Goal: Task Accomplishment & Management: Use online tool/utility

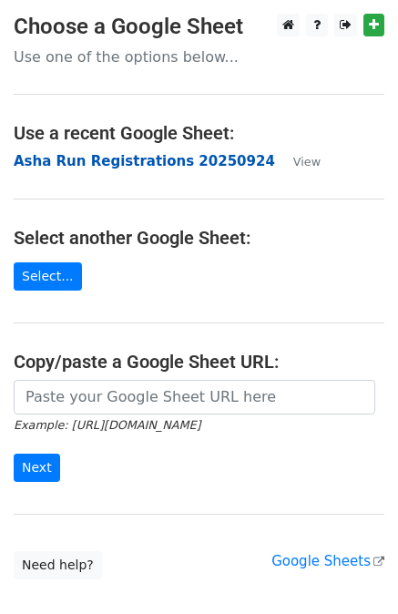
click at [107, 163] on strong "Asha Run Registrations 20250924" at bounding box center [144, 161] width 261 height 16
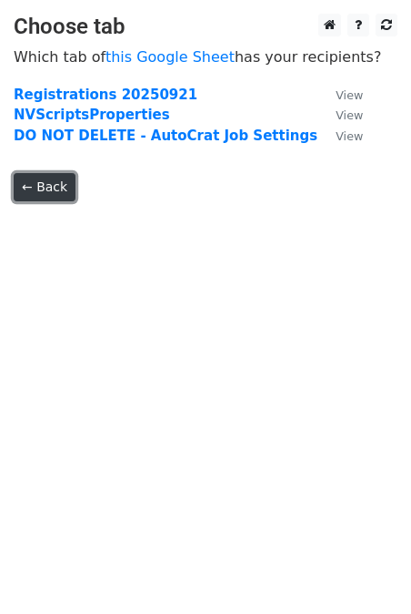
click at [36, 180] on link "← Back" at bounding box center [45, 187] width 62 height 28
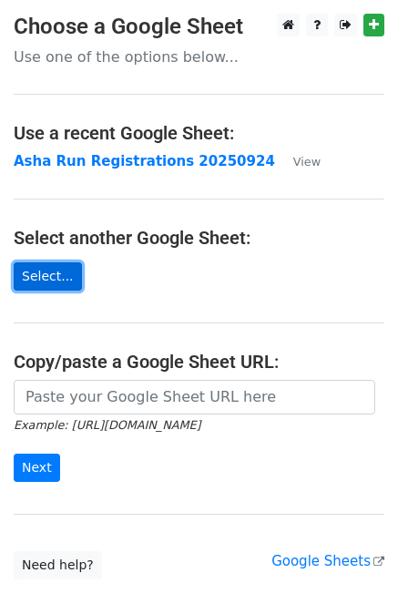
click at [46, 274] on link "Select..." at bounding box center [48, 276] width 68 height 28
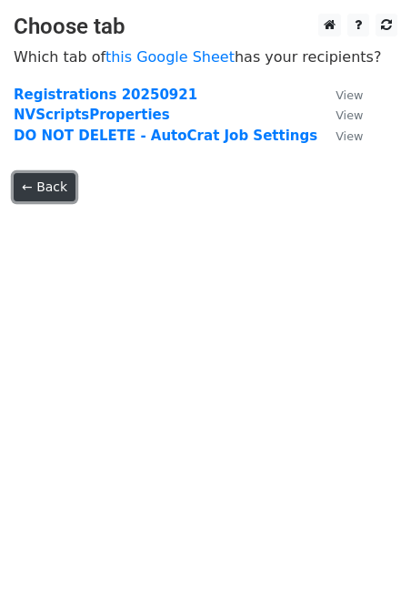
click at [45, 182] on link "← Back" at bounding box center [45, 187] width 62 height 28
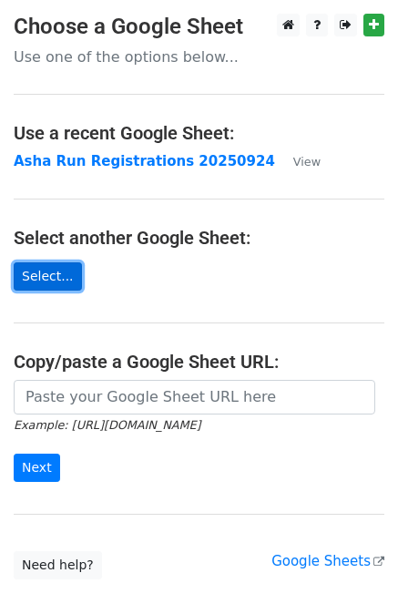
click at [47, 277] on link "Select..." at bounding box center [48, 276] width 68 height 28
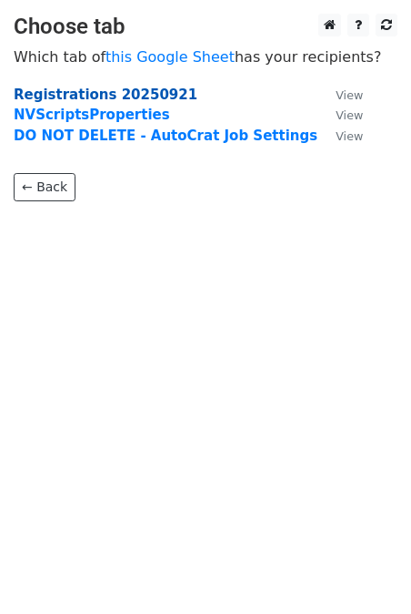
click at [100, 94] on strong "Registrations 20250921" at bounding box center [106, 94] width 184 height 16
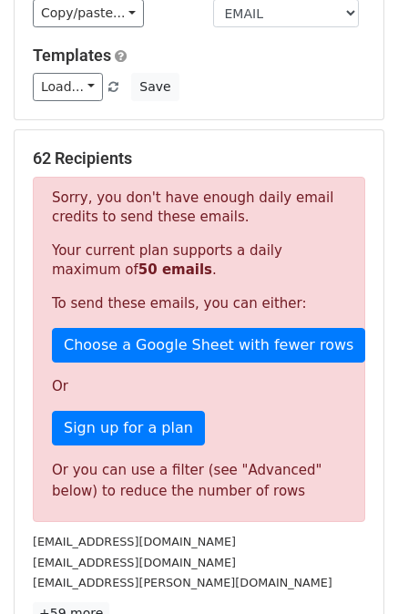
scroll to position [66, 0]
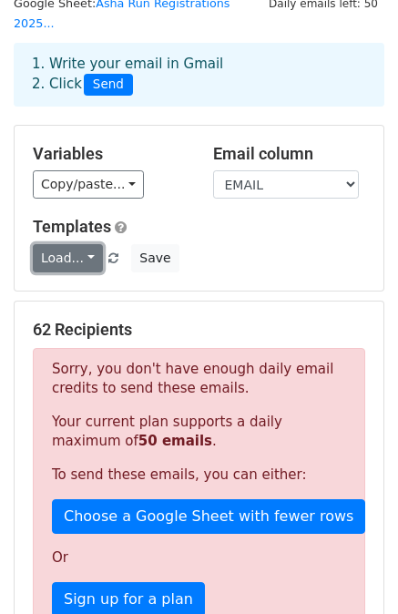
click at [84, 244] on link "Load..." at bounding box center [68, 258] width 70 height 28
click at [217, 217] on h5 "Templates" at bounding box center [199, 227] width 332 height 20
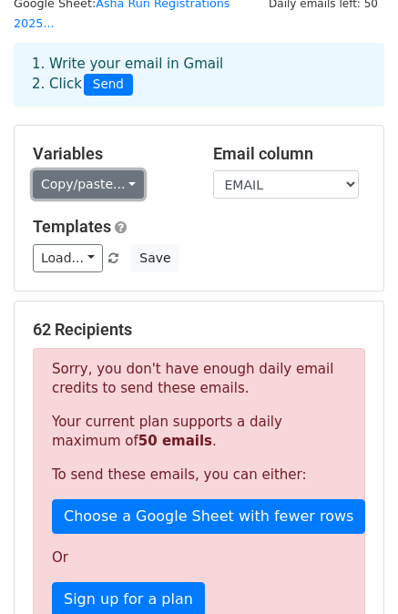
click at [117, 170] on link "Copy/paste..." at bounding box center [88, 184] width 111 height 28
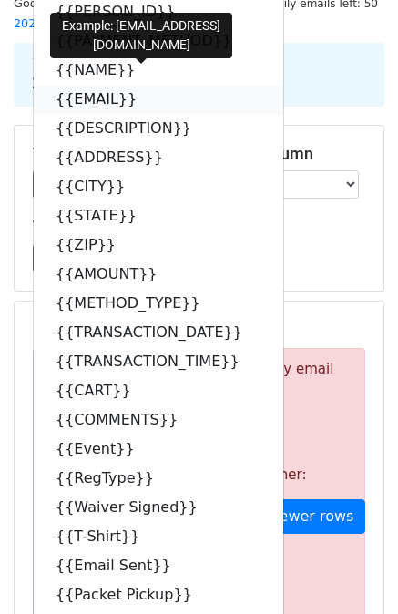
click at [86, 85] on link "{{EMAIL}}" at bounding box center [158, 99] width 249 height 29
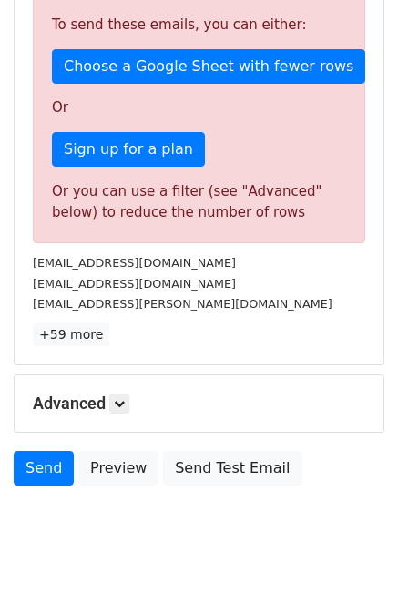
scroll to position [522, 0]
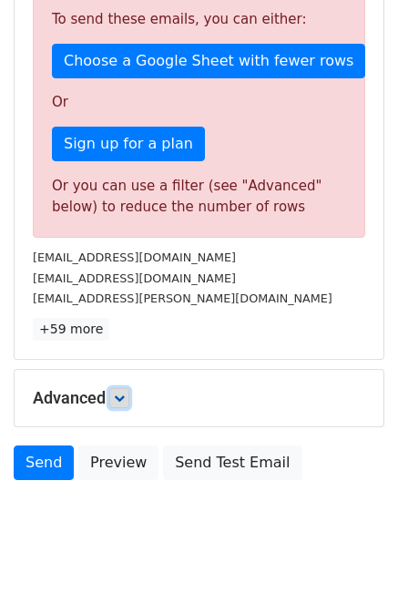
click at [123, 392] on icon at bounding box center [119, 397] width 11 height 11
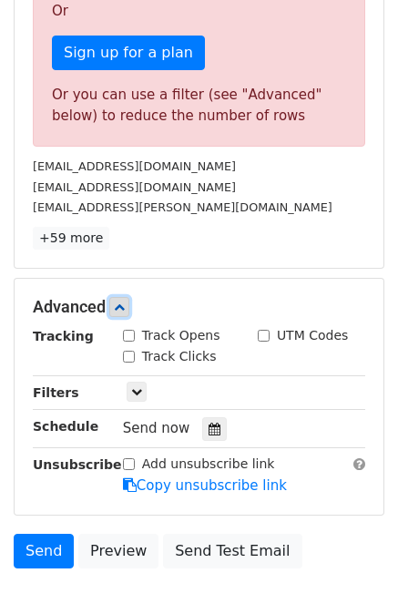
scroll to position [700, 0]
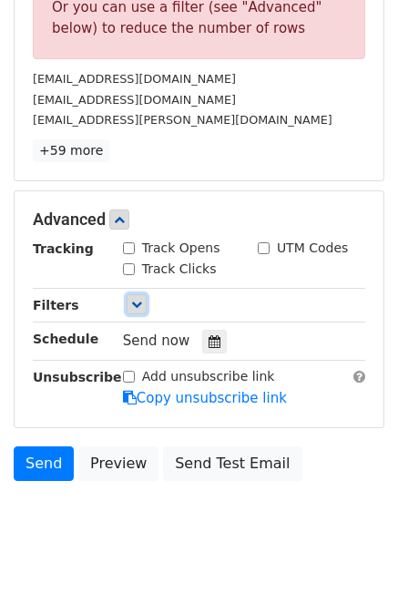
click at [137, 299] on icon at bounding box center [136, 304] width 11 height 11
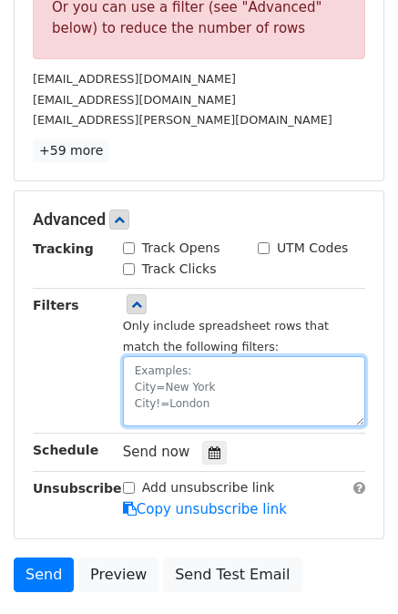
click at [153, 356] on textarea at bounding box center [244, 391] width 242 height 70
paste textarea "Waiver Signed"
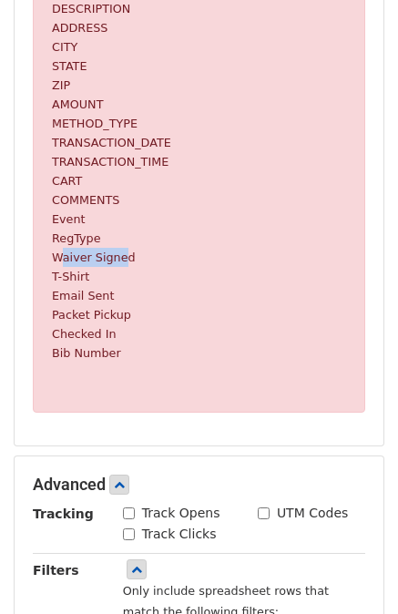
drag, startPoint x: 58, startPoint y: 237, endPoint x: 116, endPoint y: 234, distance: 57.4
click at [116, 250] on small "Waiver Signed" at bounding box center [94, 257] width 84 height 14
click at [144, 404] on div "Invalid filter Sorry, the filter you've used isn't valid. Each filter must have…" at bounding box center [199, 56] width 369 height 777
click at [151, 401] on div "Invalid filter Sorry, the filter you've used isn't valid. Each filter must have…" at bounding box center [199, 56] width 369 height 777
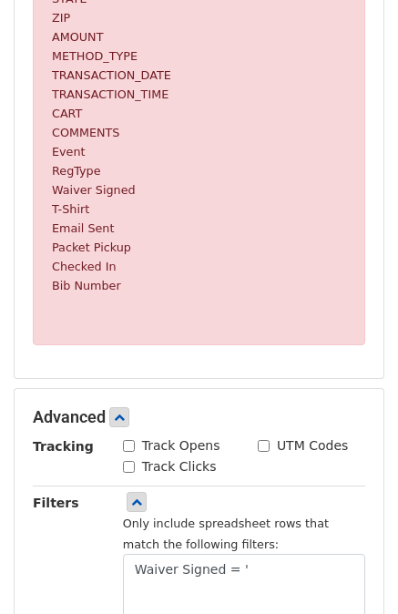
scroll to position [882, 0]
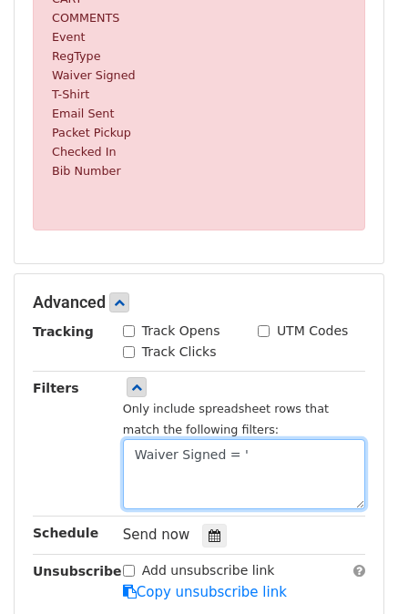
click at [249, 439] on textarea "Waiver Signed = '" at bounding box center [244, 474] width 242 height 70
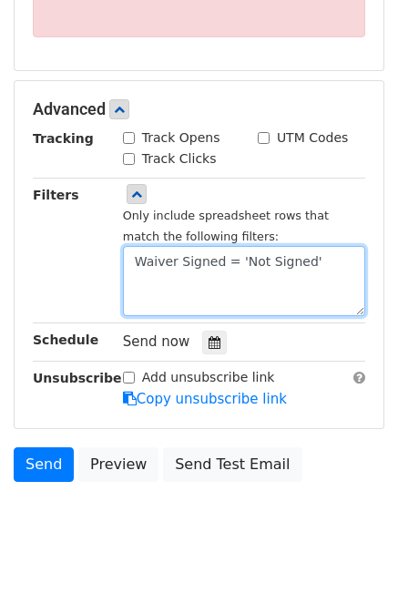
scroll to position [1076, 0]
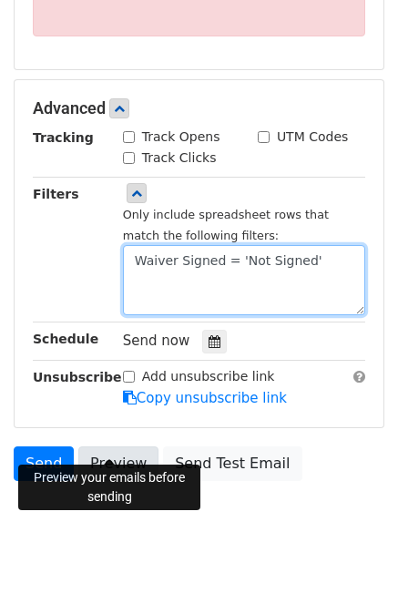
type textarea "Waiver Signed = 'Not Signed'"
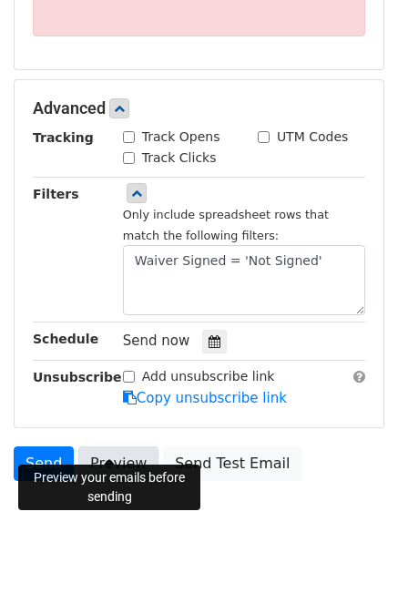
click at [103, 446] on link "Preview" at bounding box center [118, 463] width 80 height 35
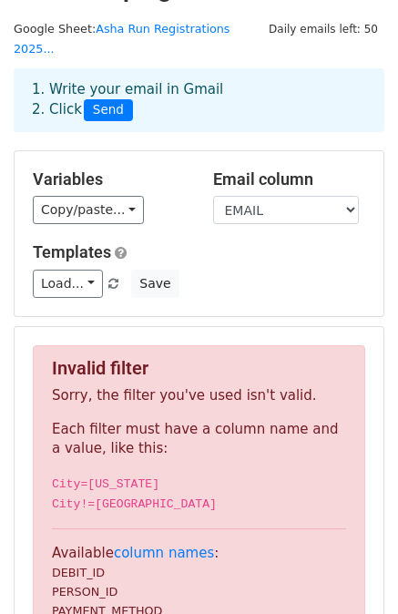
scroll to position [0, 0]
